Goal: Information Seeking & Learning: Learn about a topic

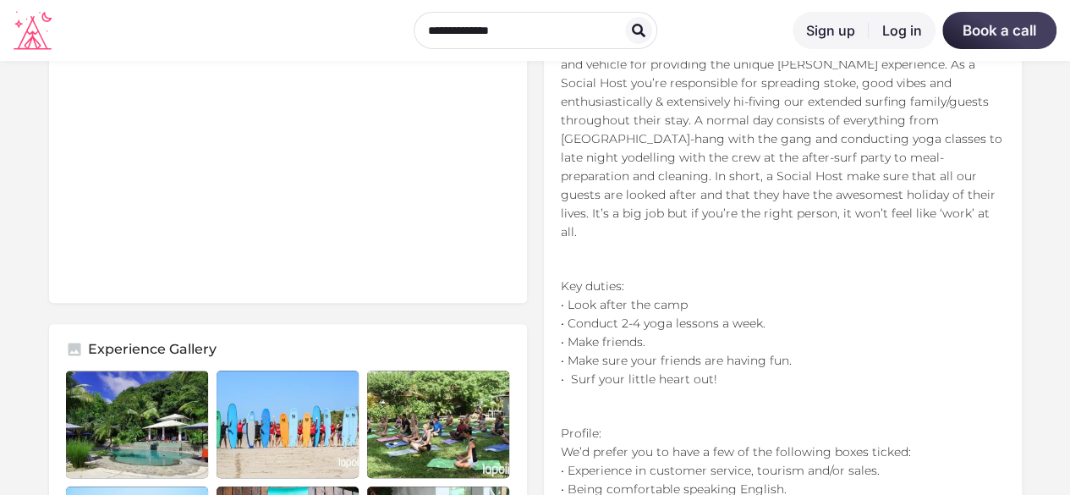
scroll to position [282, 0]
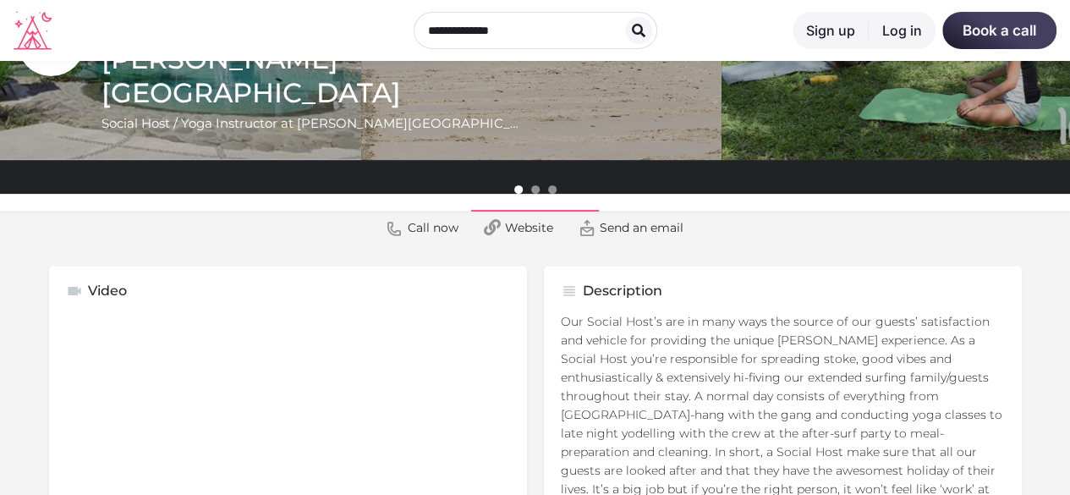
click at [36, 31] on icon at bounding box center [33, 30] width 38 height 39
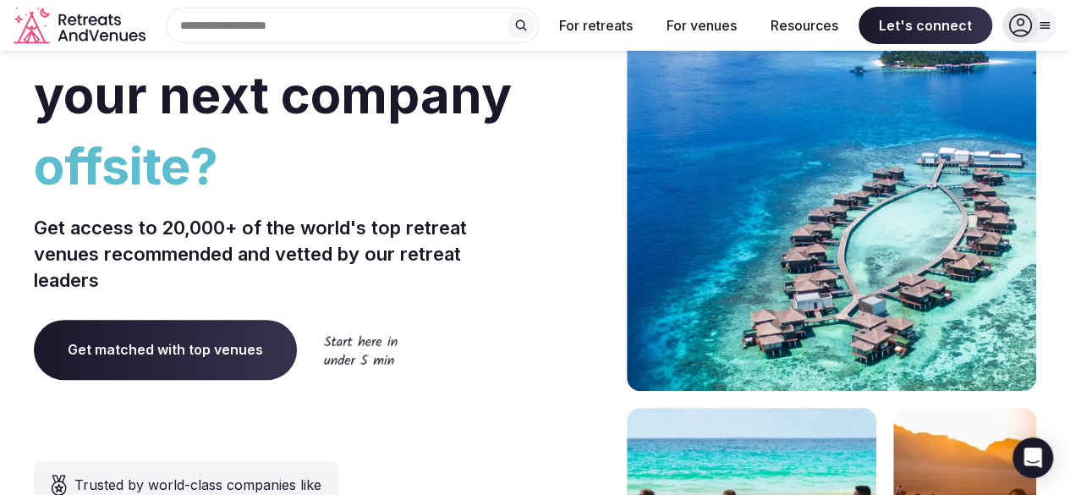
scroll to position [102, 0]
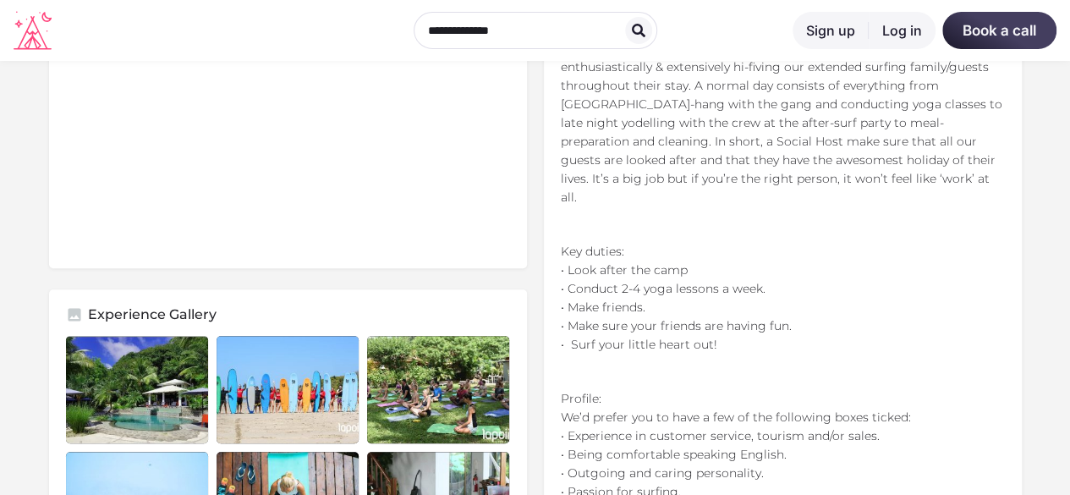
scroll to position [472, 0]
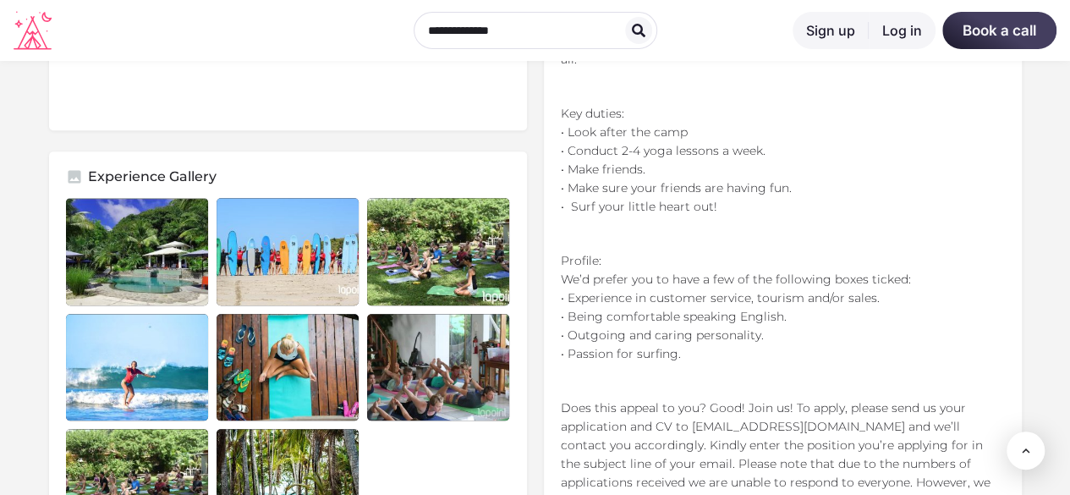
scroll to position [729, 0]
